Goal: Information Seeking & Learning: Learn about a topic

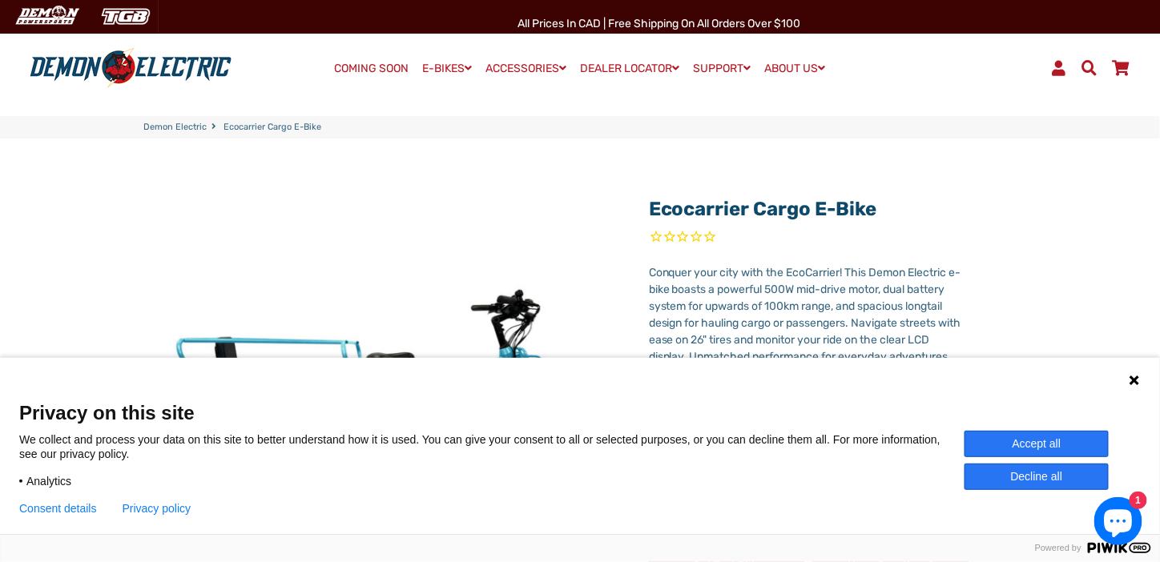
click at [1033, 481] on button "Decline all" at bounding box center [1036, 477] width 144 height 26
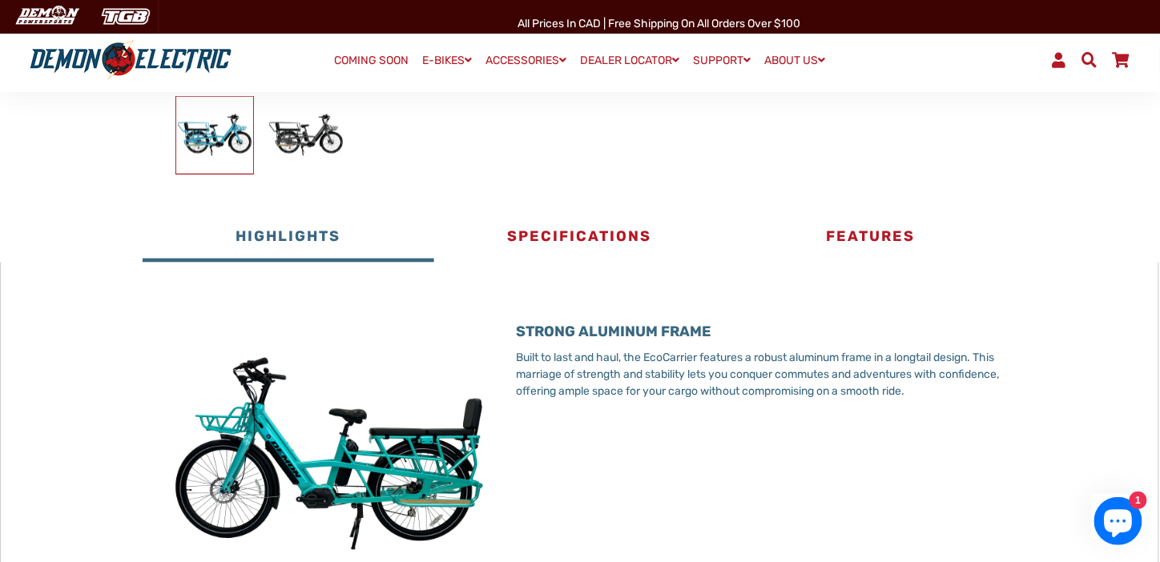
scroll to position [641, 0]
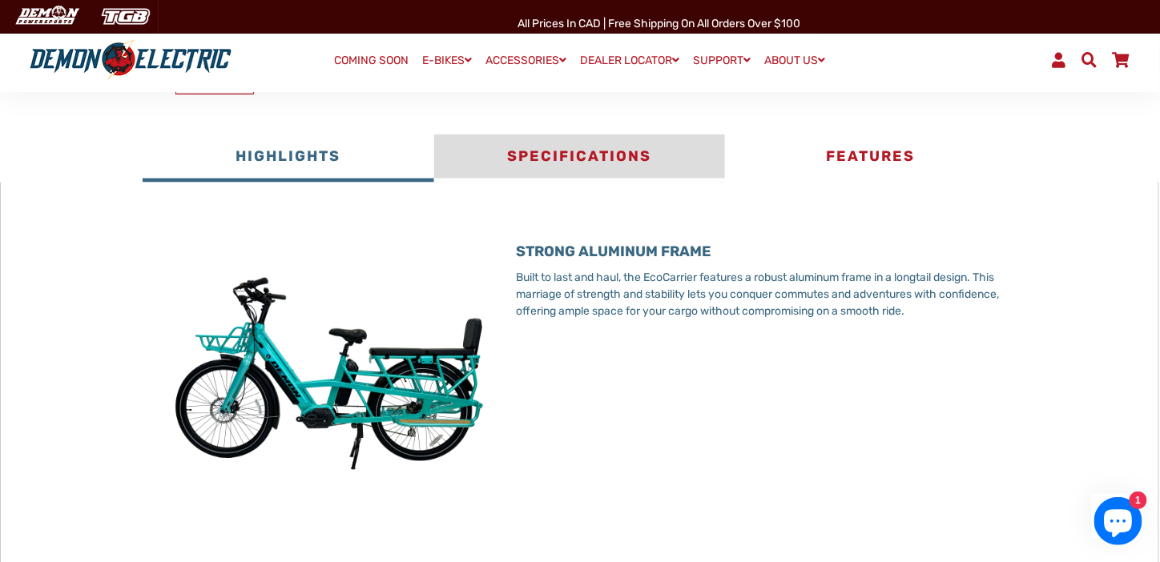
click at [540, 155] on button "Specifications" at bounding box center [579, 159] width 291 height 48
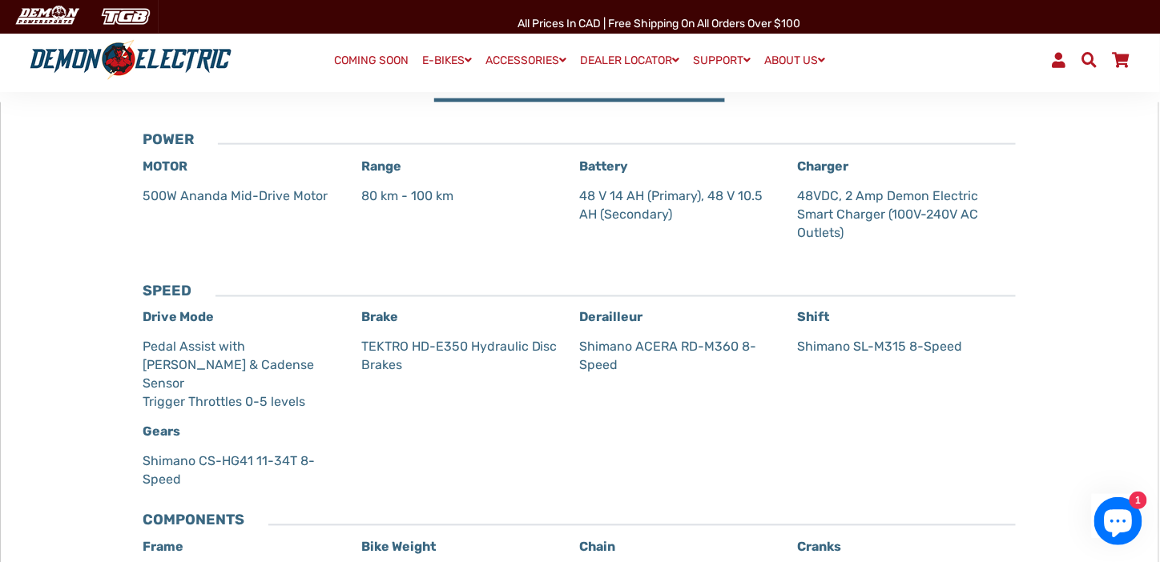
scroll to position [240, 0]
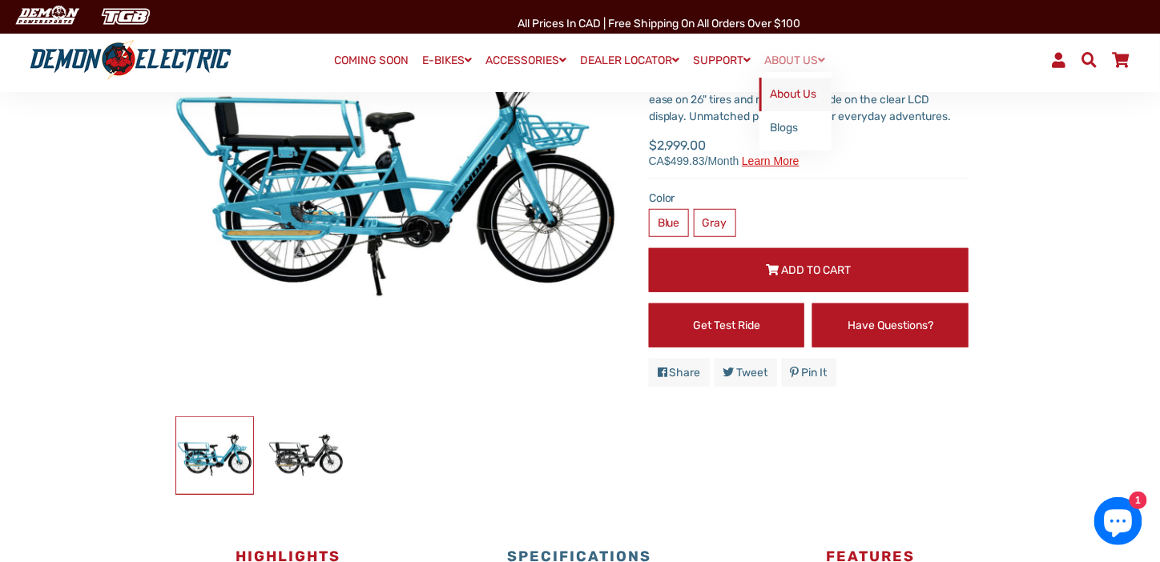
click at [799, 96] on link "About Us" at bounding box center [795, 95] width 72 height 34
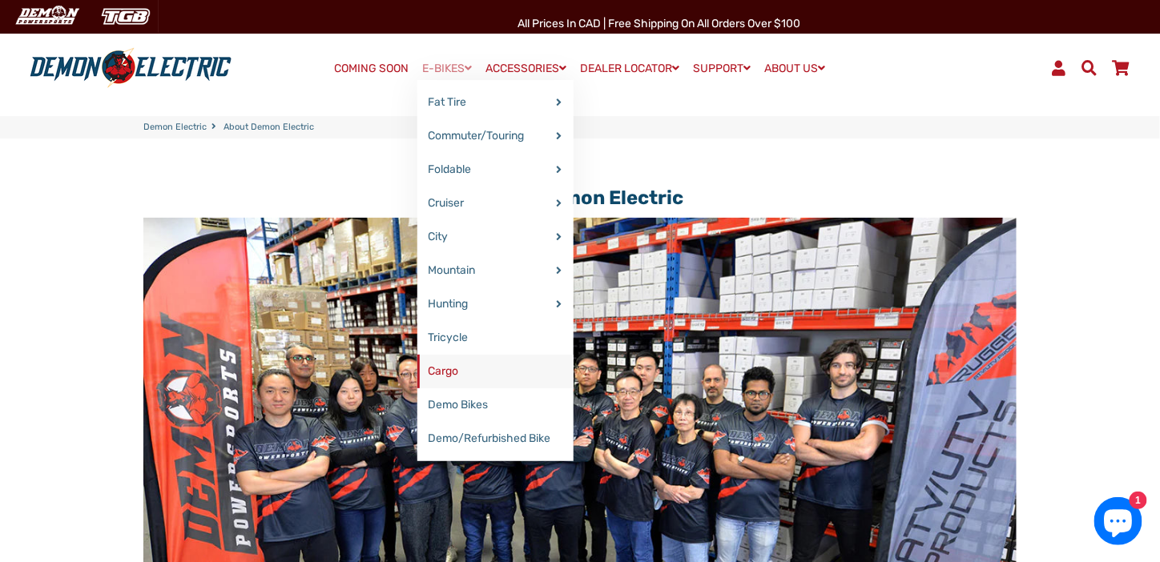
click at [430, 373] on link "Cargo" at bounding box center [495, 372] width 156 height 34
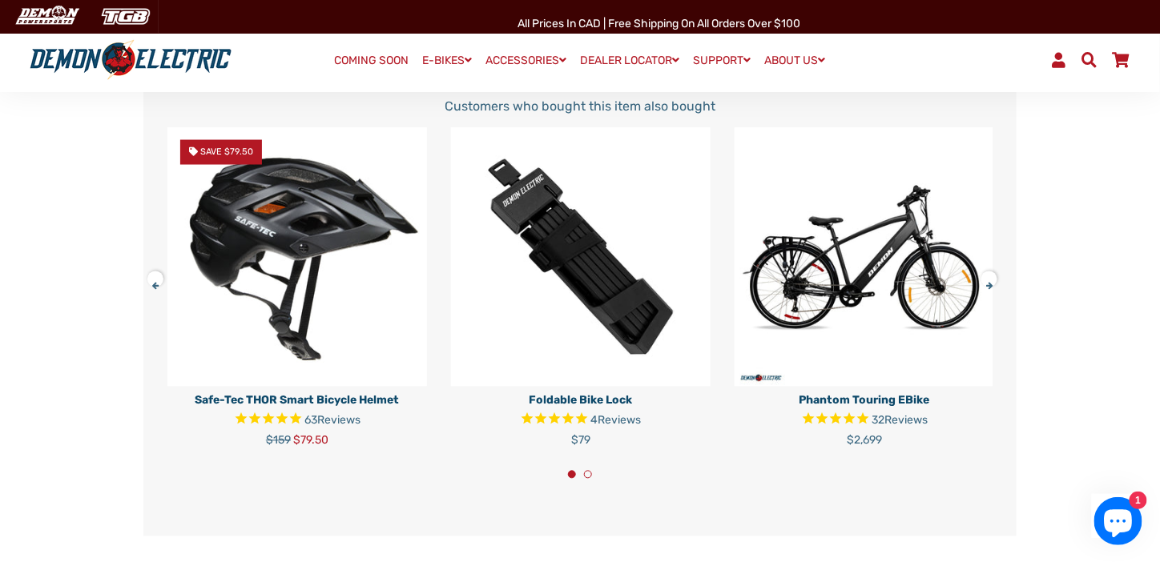
scroll to position [2803, 0]
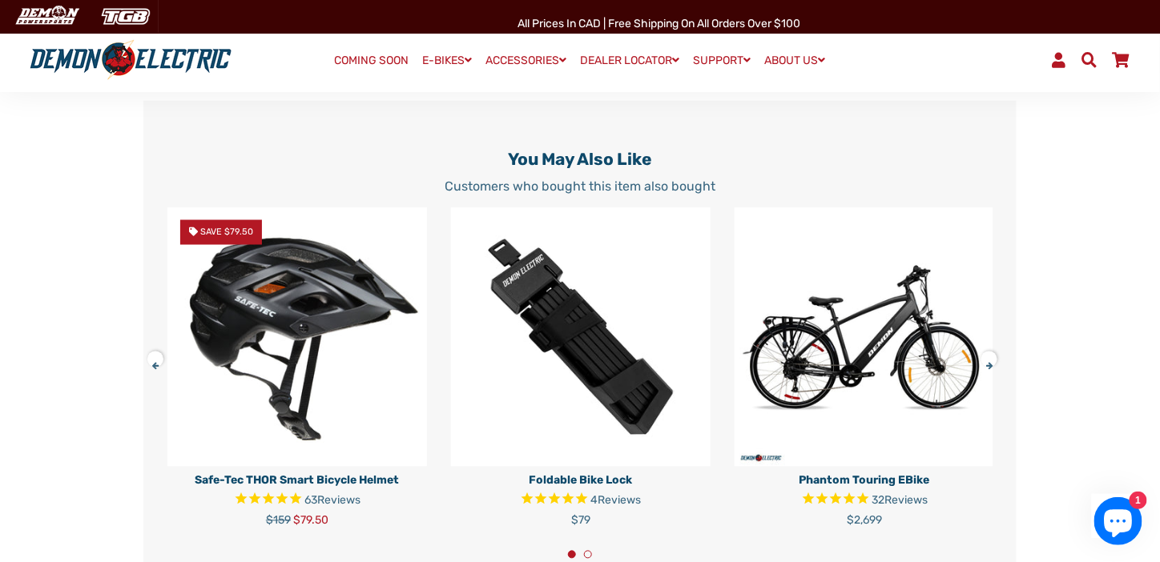
click at [296, 340] on img at bounding box center [297, 337] width 260 height 260
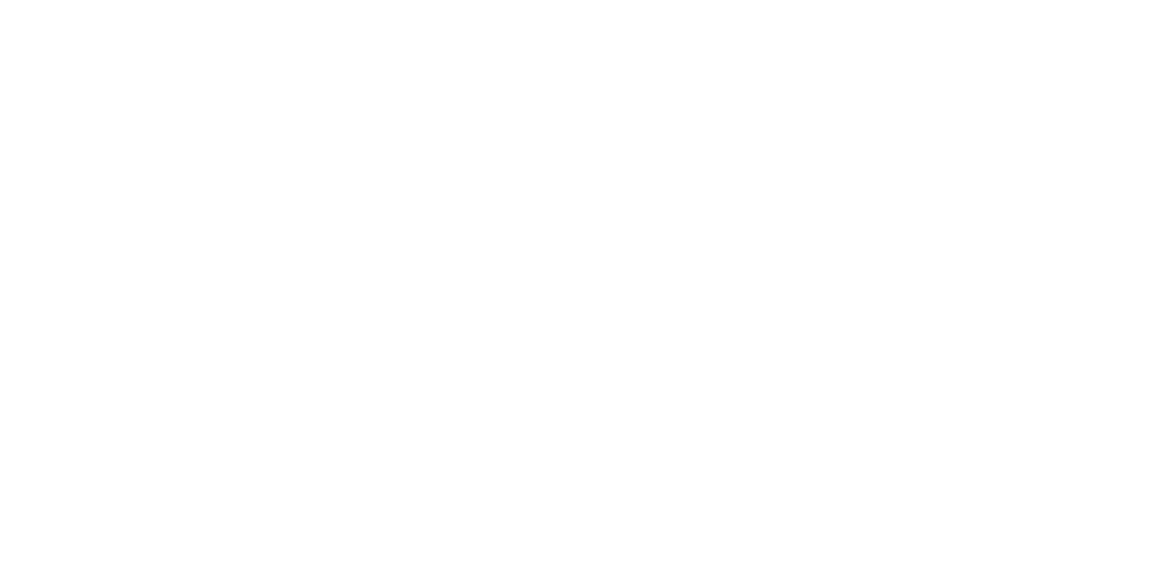
select select "******"
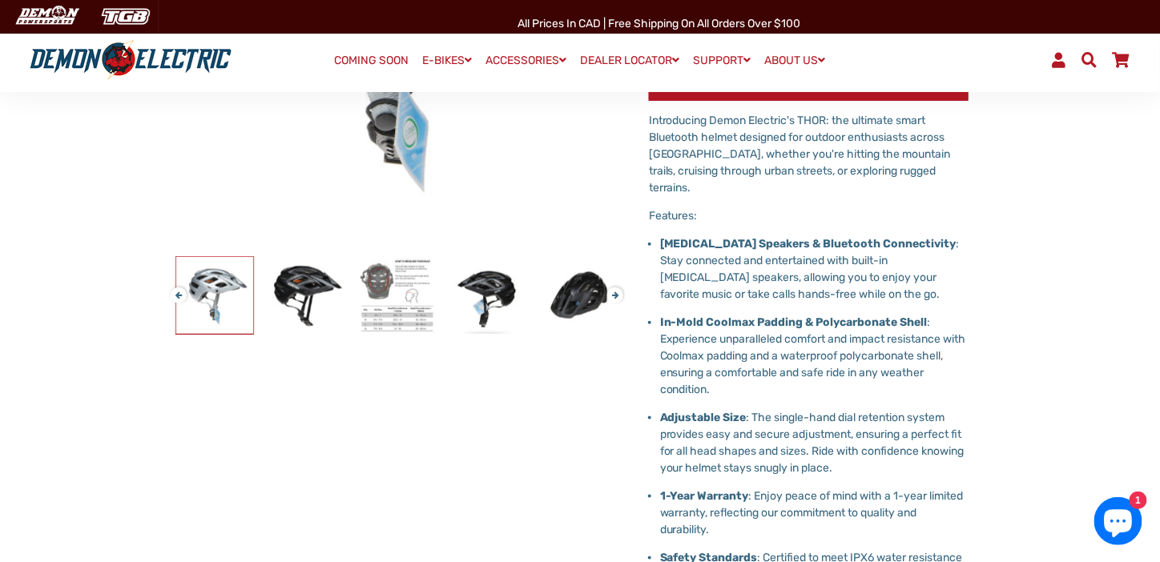
scroll to position [320, 0]
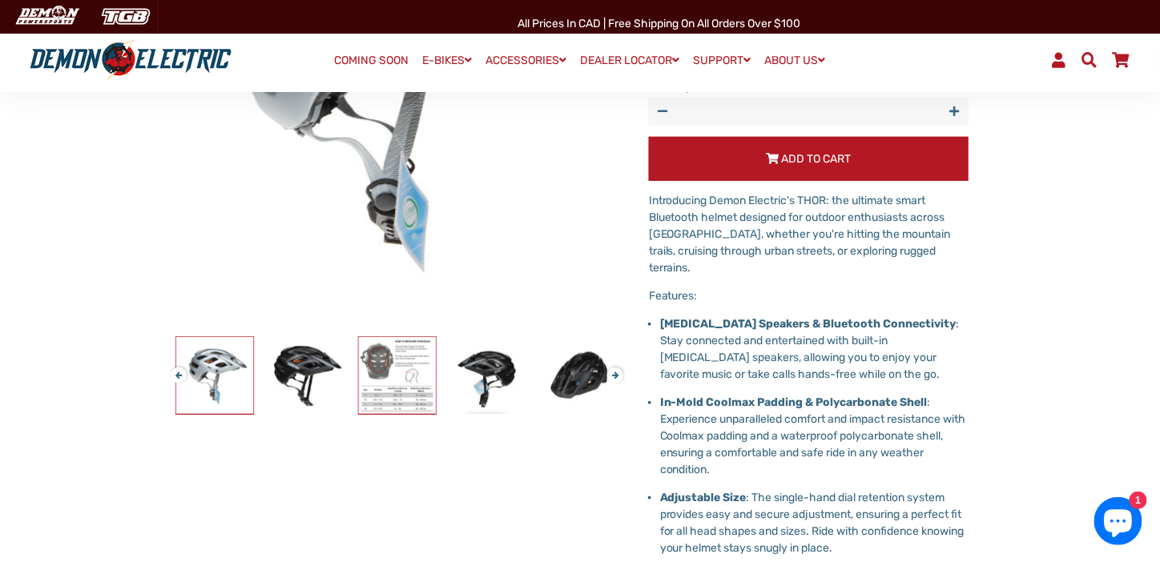
click at [423, 355] on img at bounding box center [397, 375] width 77 height 77
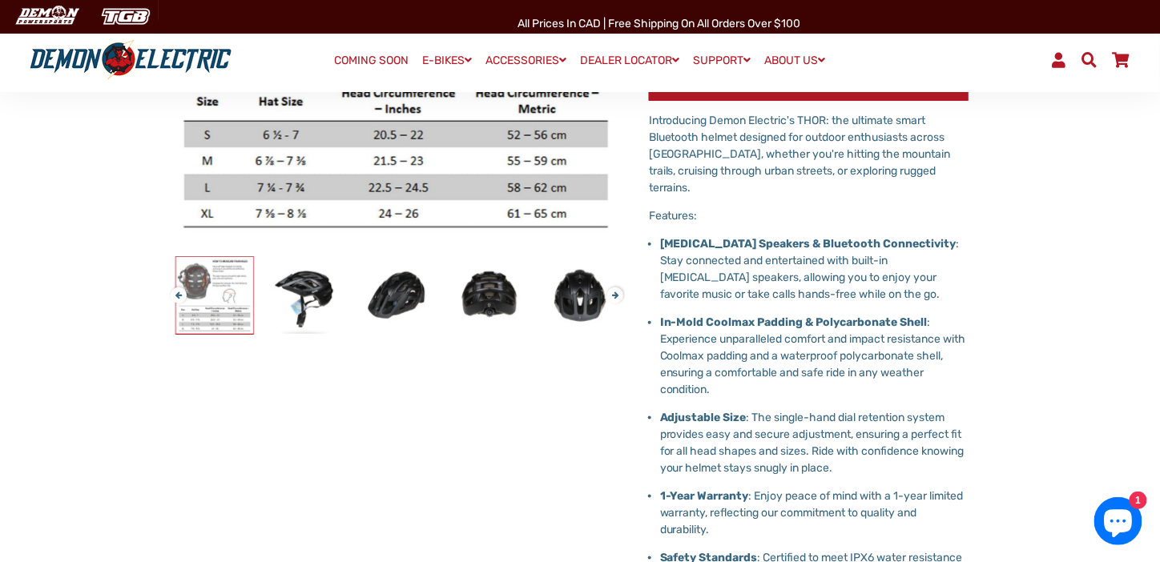
scroll to position [0, 0]
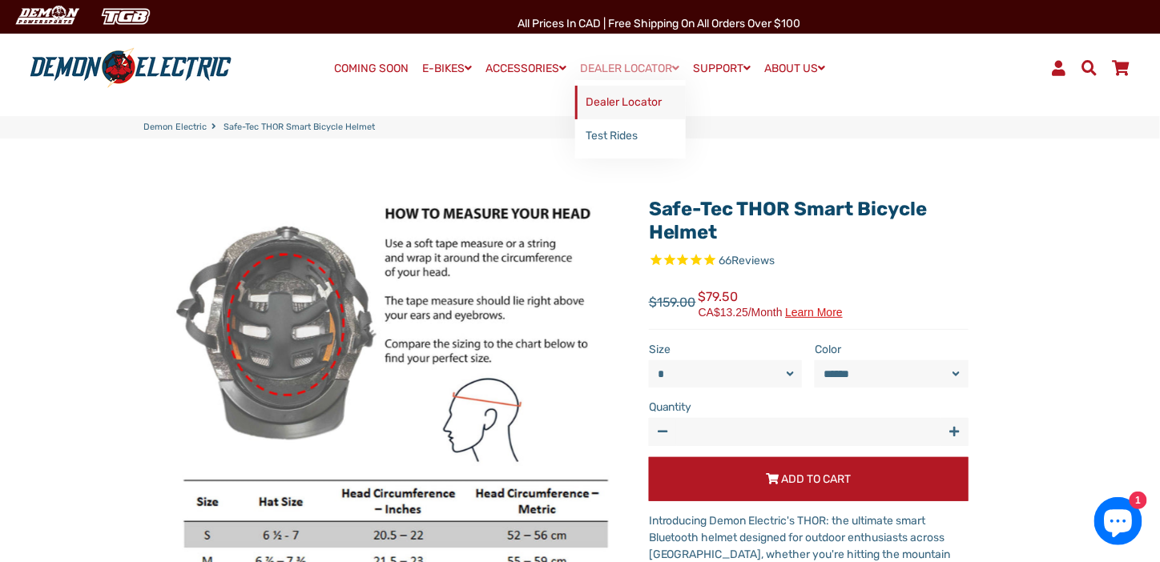
click at [630, 97] on link "Dealer Locator" at bounding box center [630, 103] width 111 height 34
click at [366, 68] on link "COMING SOON" at bounding box center [372, 69] width 86 height 22
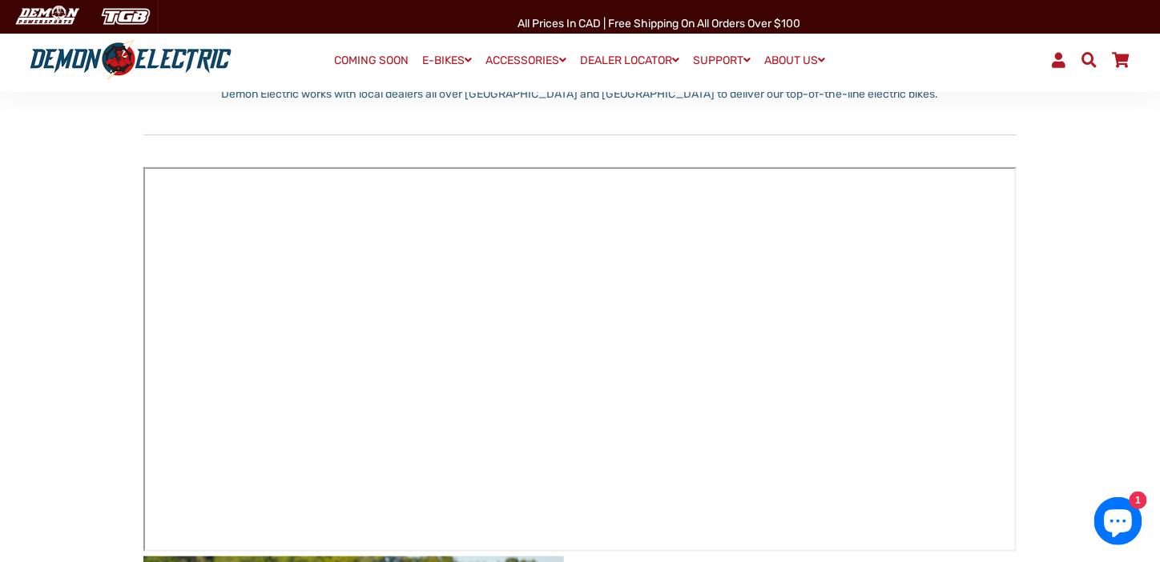
scroll to position [240, 0]
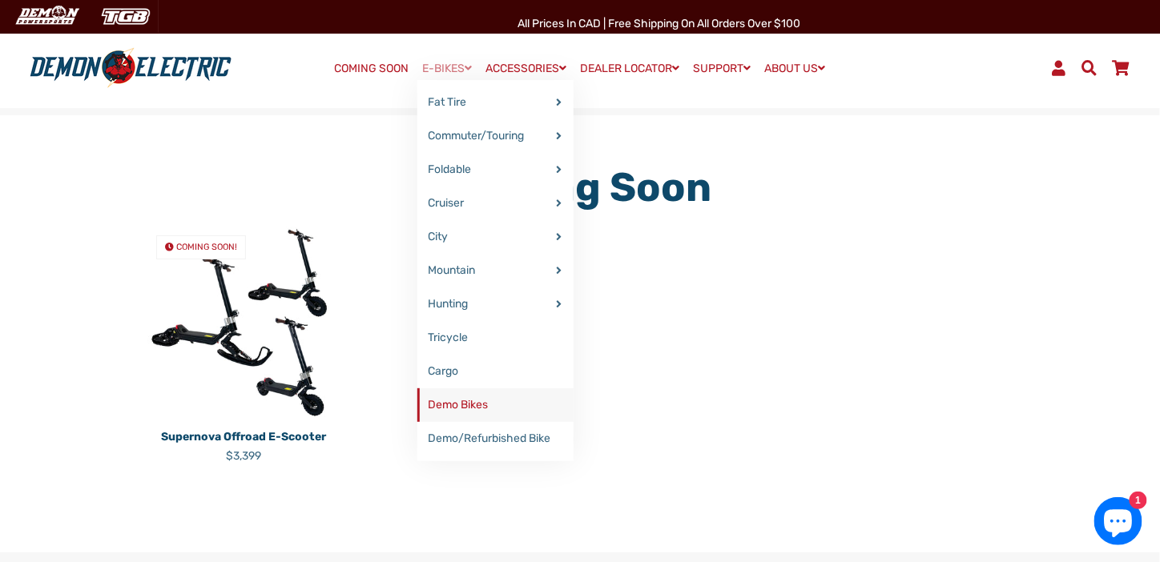
click at [437, 404] on link "Demo Bikes" at bounding box center [495, 405] width 156 height 34
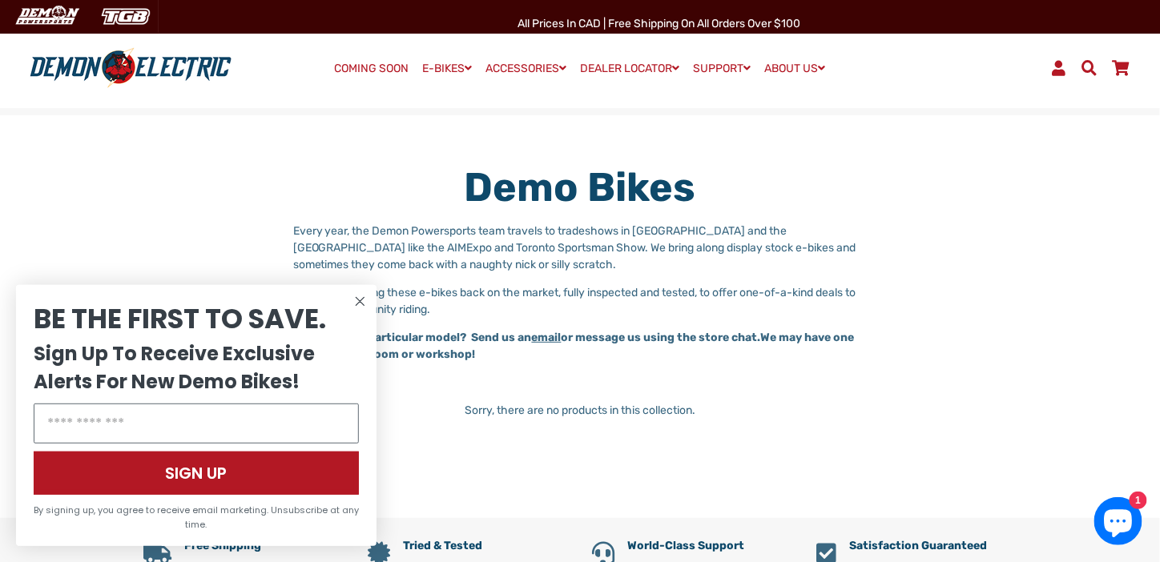
click at [365, 304] on circle "Close dialog" at bounding box center [360, 301] width 19 height 19
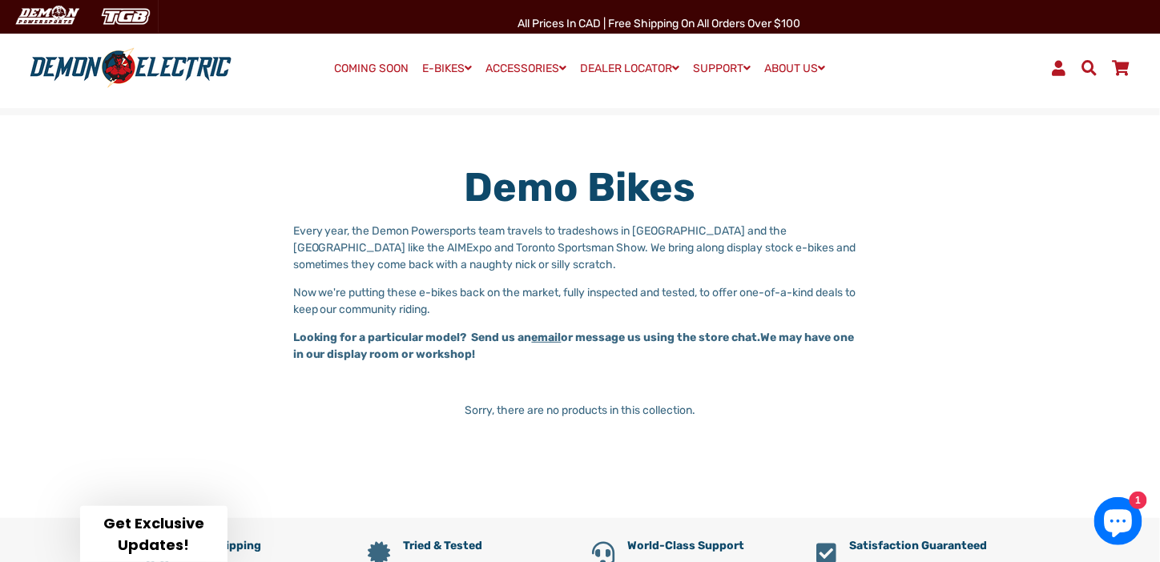
scroll to position [240, 0]
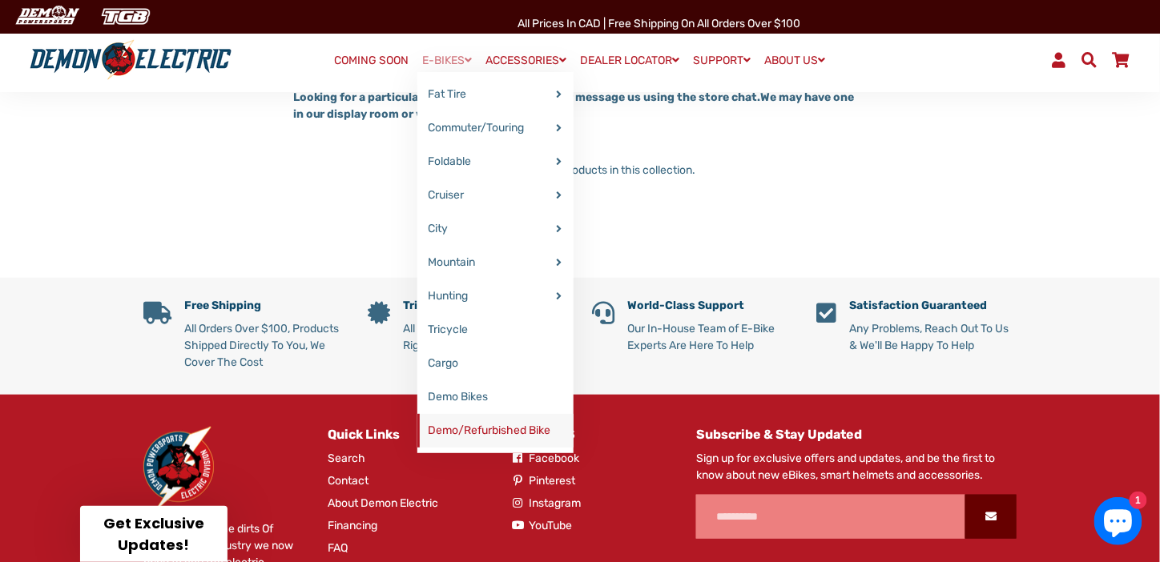
click at [476, 432] on link "Demo/Refurbished Bike" at bounding box center [495, 431] width 156 height 34
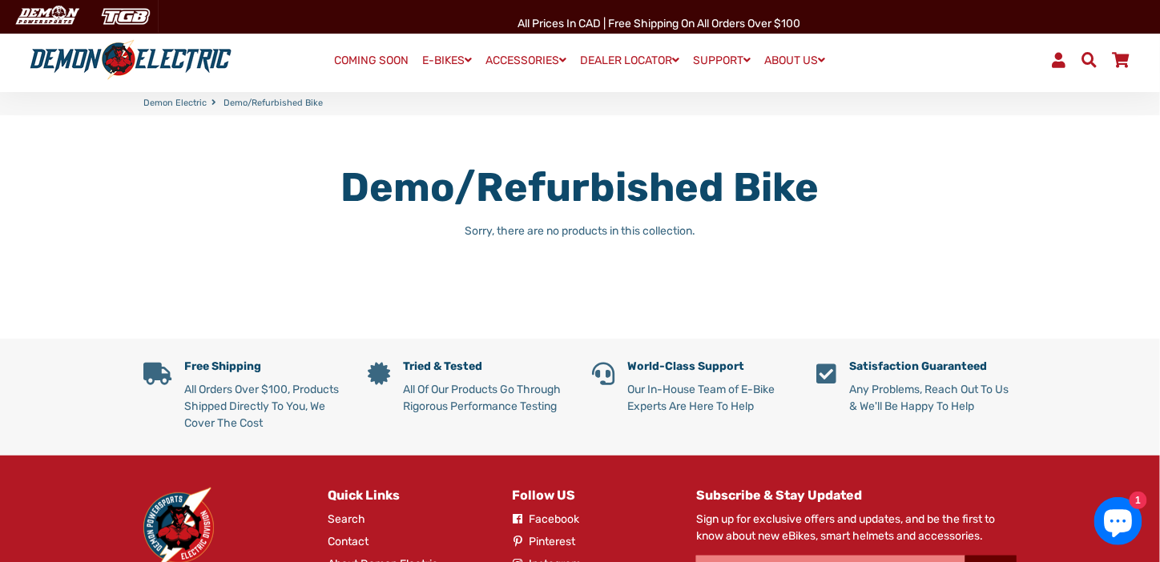
scroll to position [160, 0]
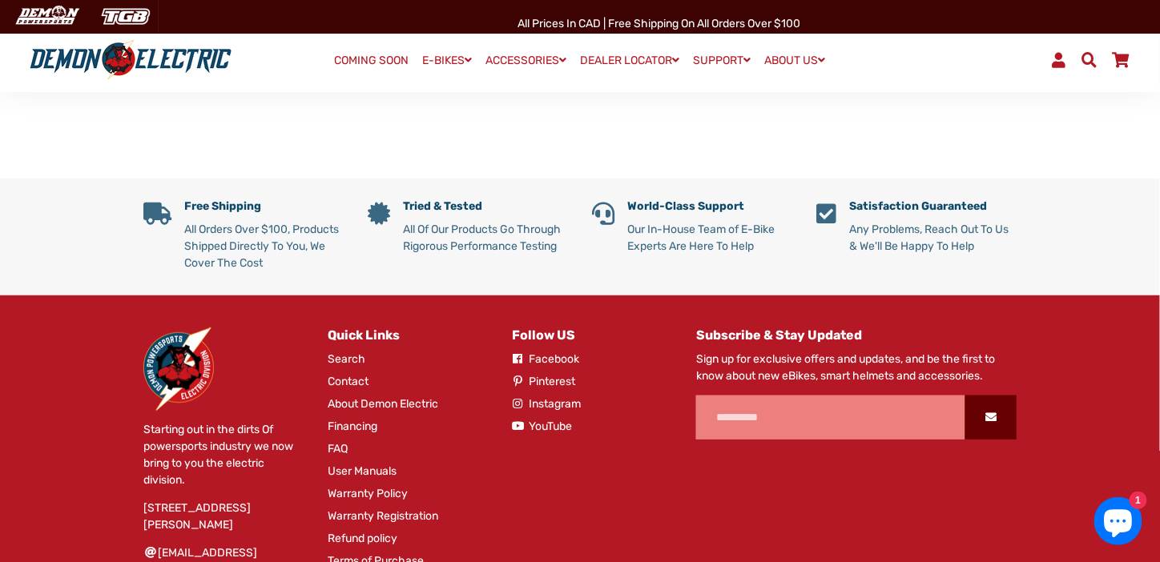
click at [356, 470] on link "User Manuals" at bounding box center [362, 471] width 69 height 17
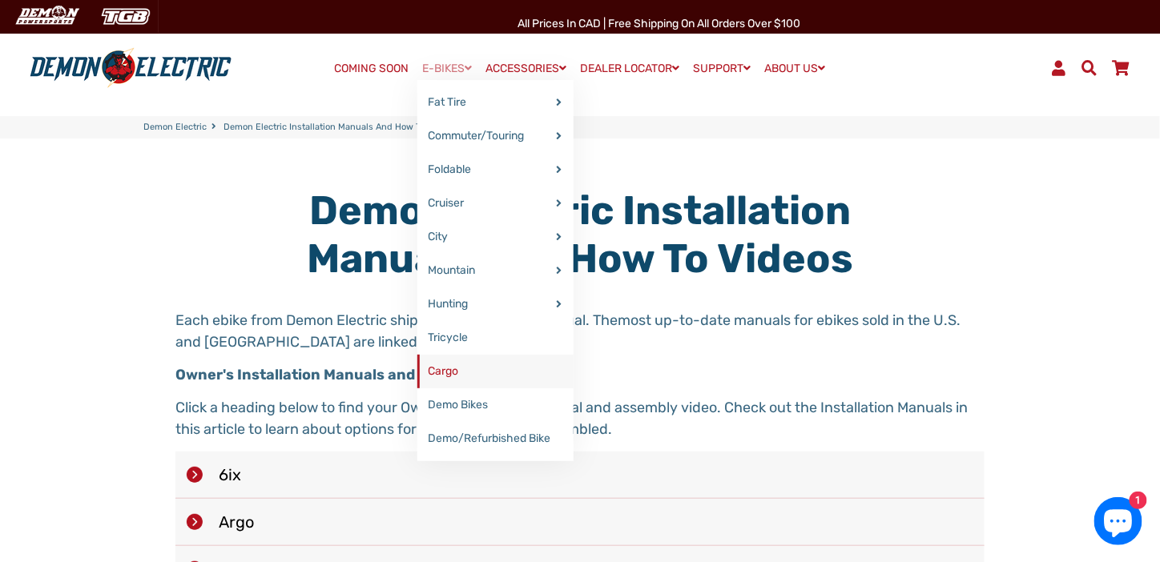
click at [449, 368] on link "Cargo" at bounding box center [495, 372] width 156 height 34
click at [437, 372] on link "Cargo" at bounding box center [495, 372] width 156 height 34
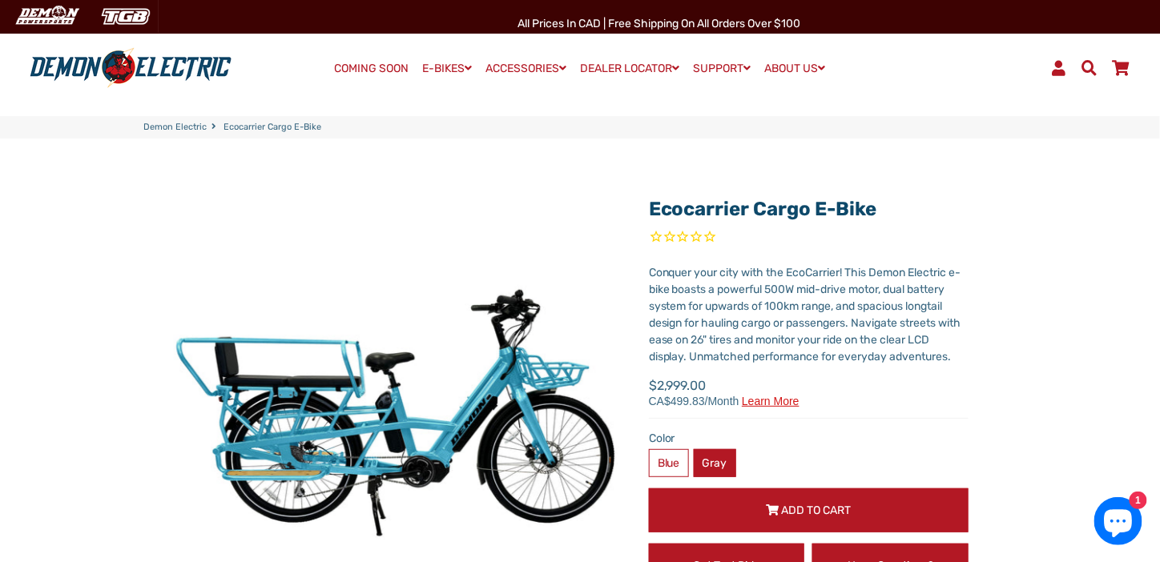
click at [711, 460] on label "Gray" at bounding box center [715, 463] width 42 height 28
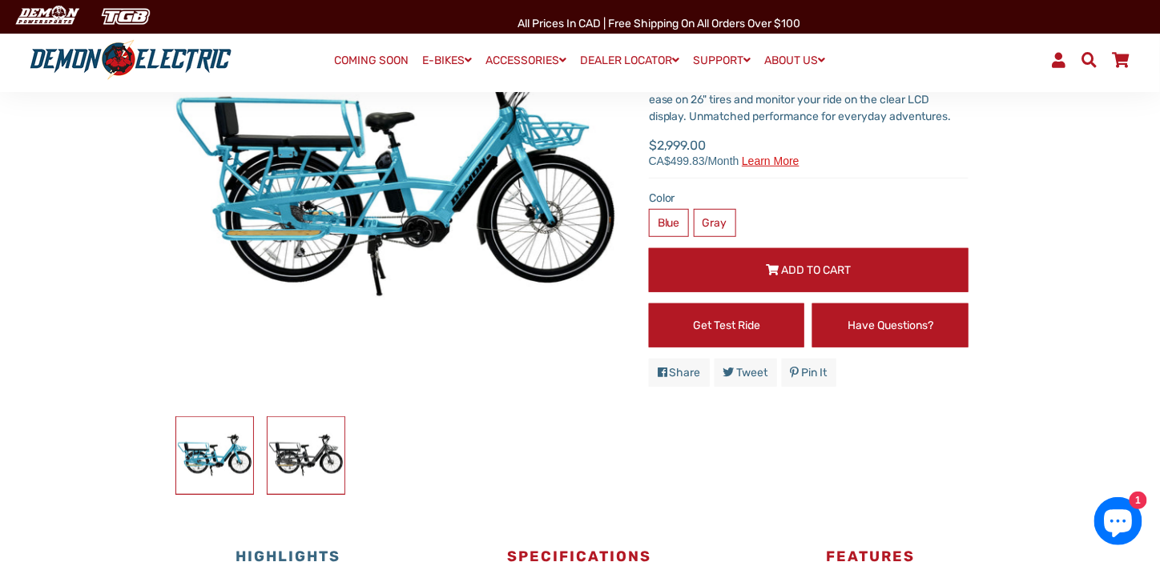
click at [303, 471] on img at bounding box center [306, 455] width 77 height 77
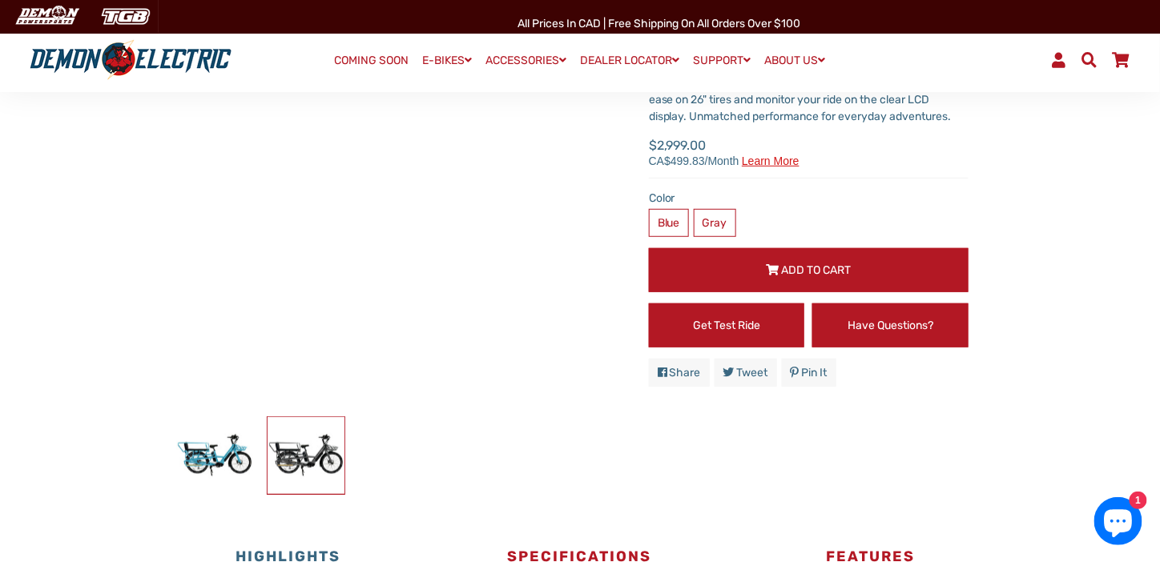
scroll to position [481, 0]
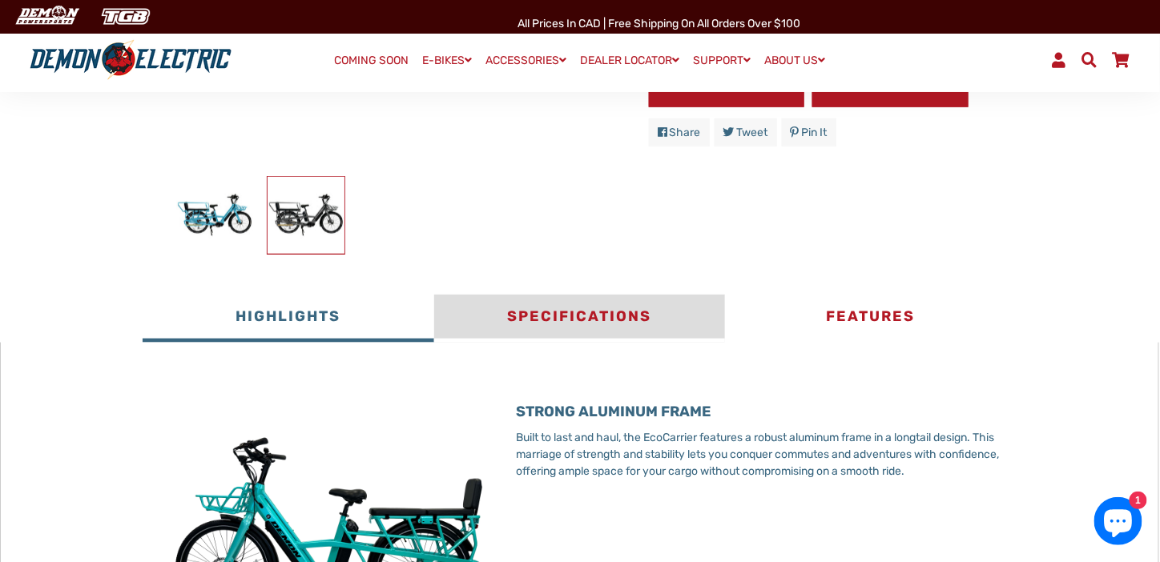
click at [568, 313] on button "Specifications" at bounding box center [579, 319] width 291 height 48
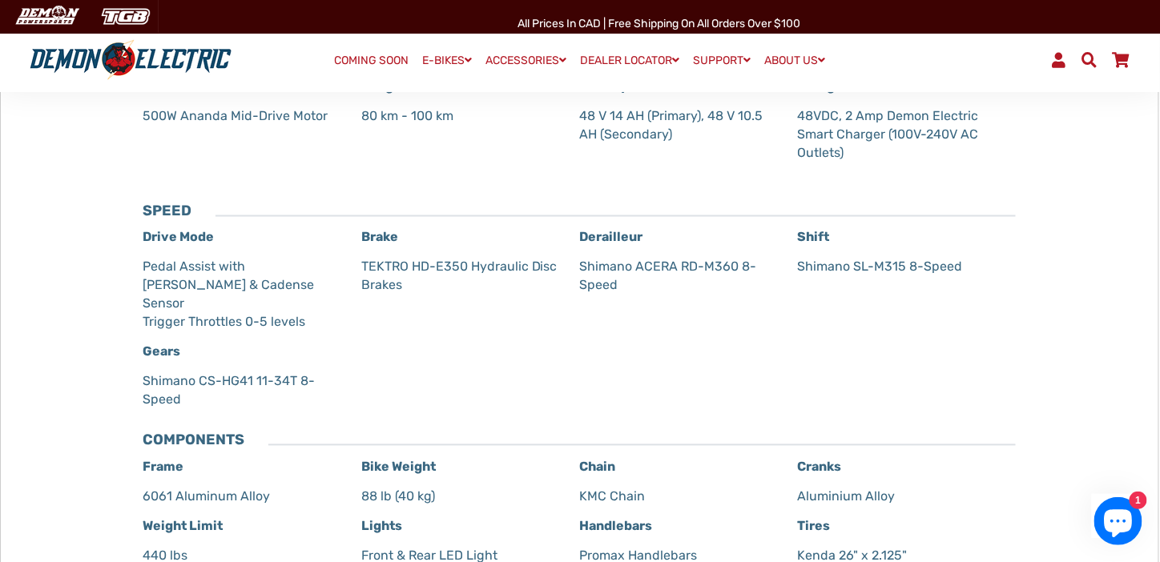
scroll to position [561, 0]
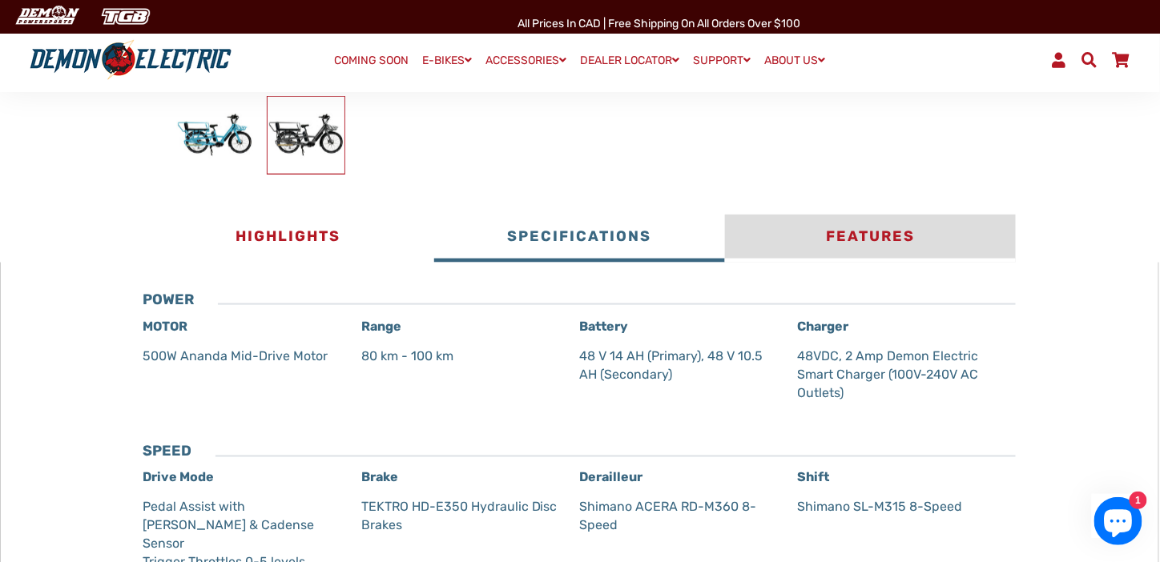
click at [886, 232] on button "Features" at bounding box center [870, 239] width 291 height 48
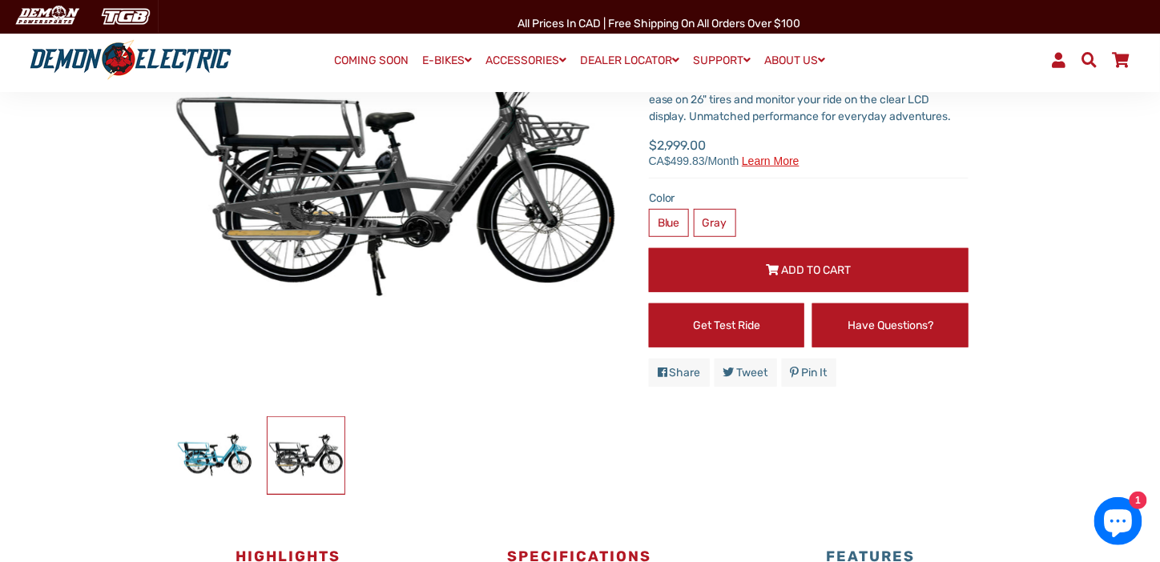
scroll to position [481, 0]
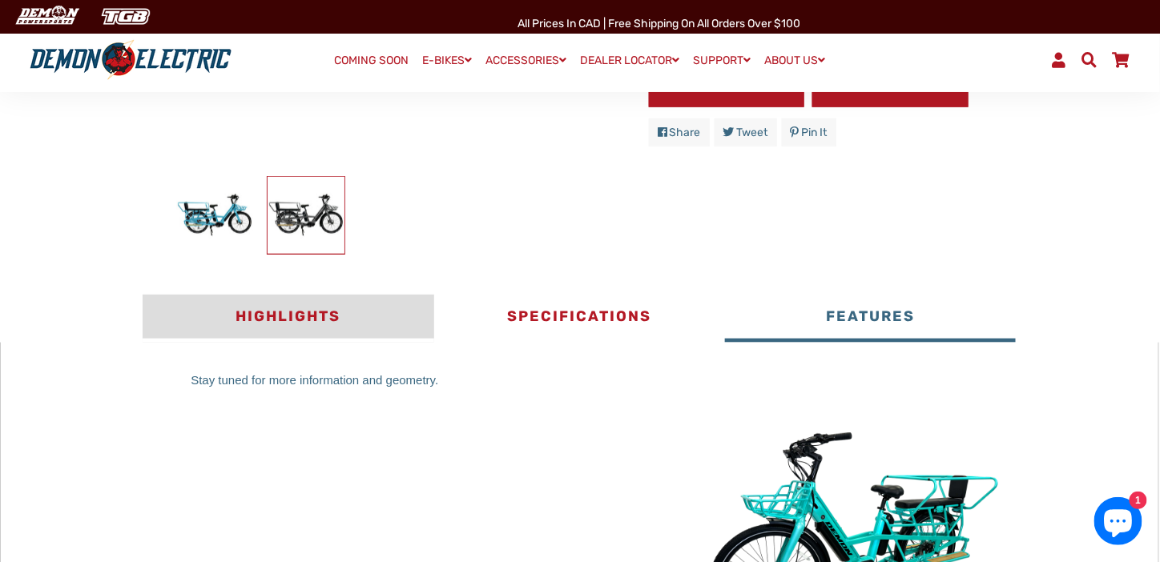
click at [279, 316] on button "Highlights" at bounding box center [288, 319] width 291 height 48
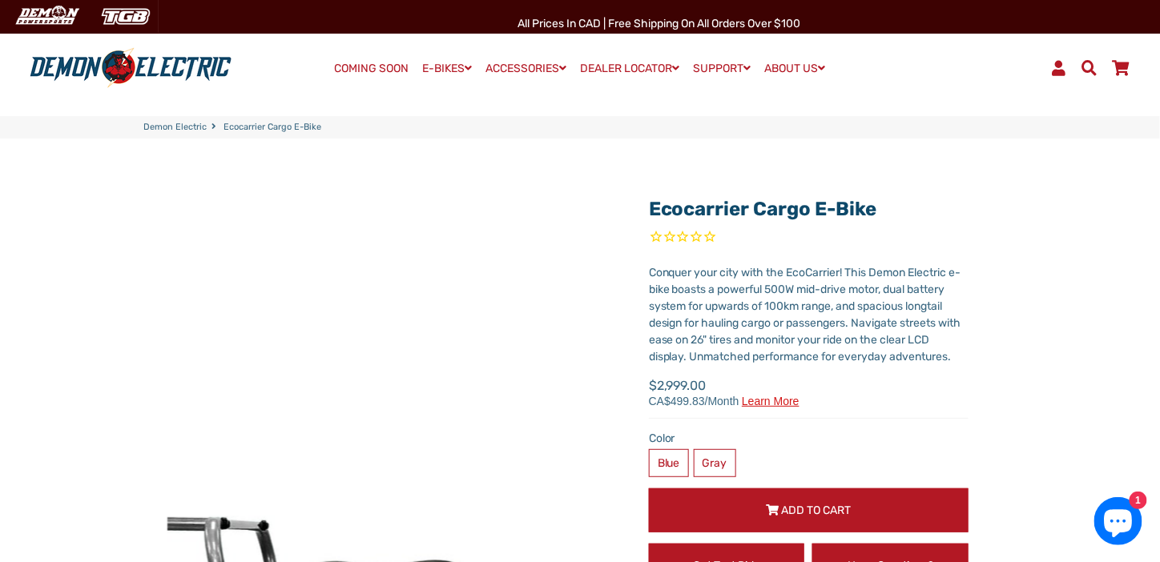
scroll to position [160, 0]
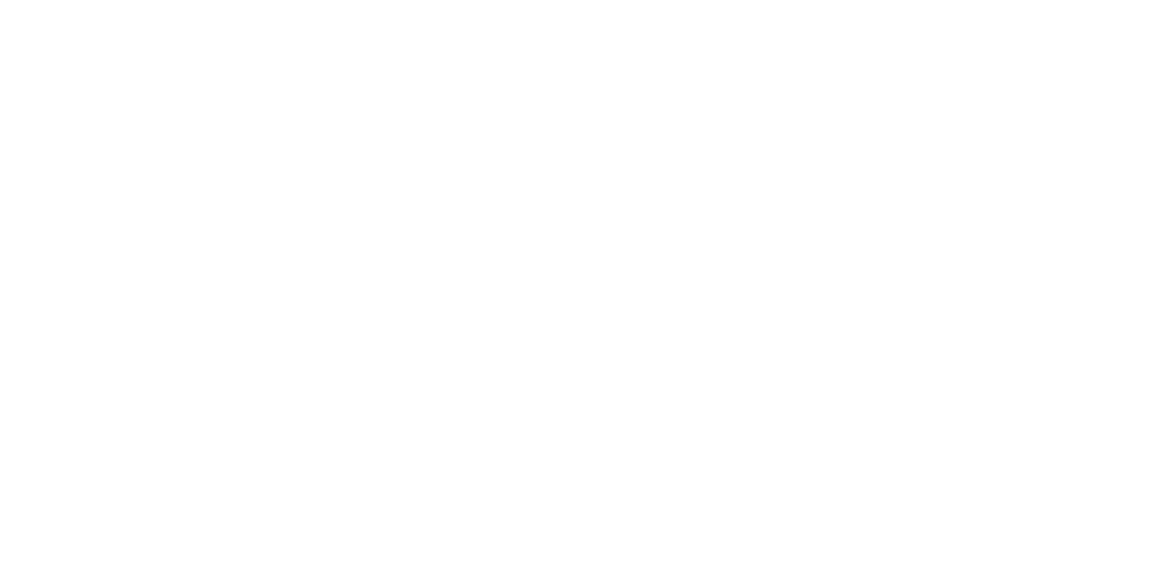
scroll to position [2803, 0]
